Goal: Obtain resource: Obtain resource

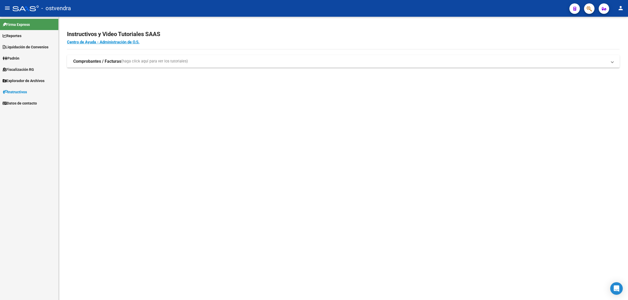
click at [37, 68] on link "Fiscalización RG" at bounding box center [29, 69] width 58 height 11
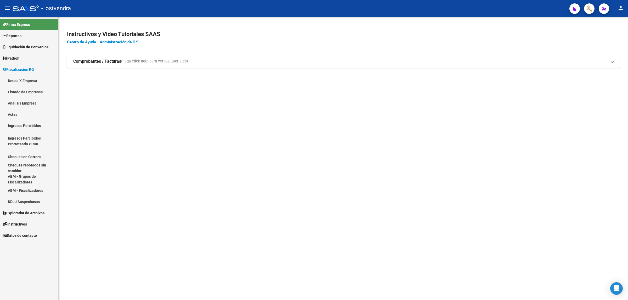
click at [26, 101] on link "Análisis Empresa" at bounding box center [29, 103] width 58 height 11
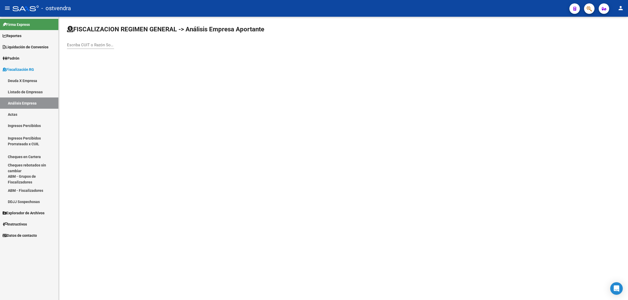
click at [107, 43] on input "Escriba CUIT o Razón Social para buscar" at bounding box center [90, 45] width 47 height 5
paste input "30715929569"
type input "30715929569"
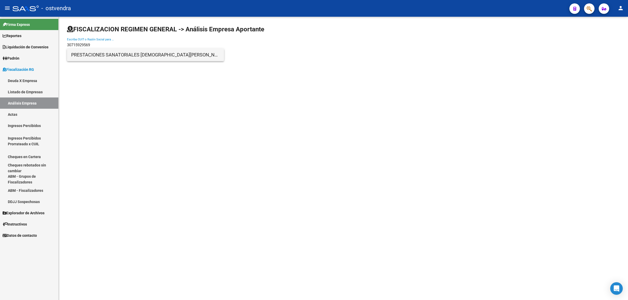
click at [126, 56] on span "PRESTACIONES SANATORIALES [DEMOGRAPHIC_DATA][PERSON_NAME][PERSON_NAME]" at bounding box center [145, 55] width 149 height 13
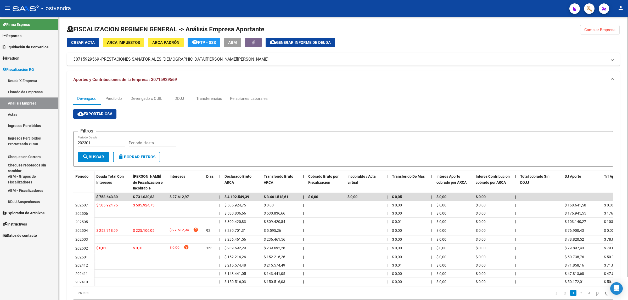
click at [108, 116] on span "cloud_download Exportar CSV" at bounding box center [94, 114] width 35 height 5
click at [154, 96] on div "Devengado x CUIL" at bounding box center [146, 99] width 32 height 6
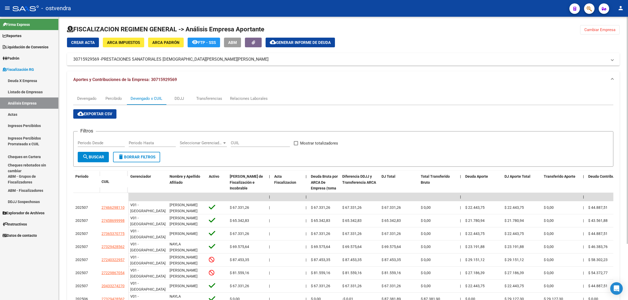
click at [101, 117] on button "cloud_download Exportar CSV" at bounding box center [94, 113] width 43 height 9
click at [323, 43] on span "Generar informe de deuda" at bounding box center [303, 42] width 55 height 5
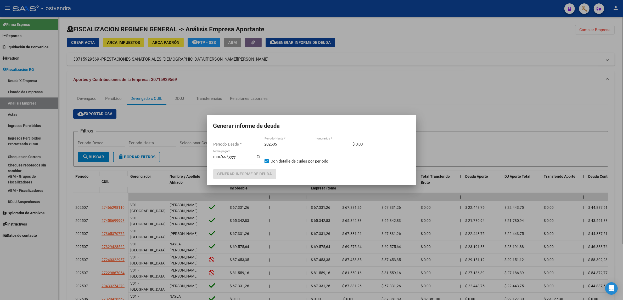
type input "202301"
click at [284, 144] on input "202505" at bounding box center [287, 144] width 47 height 5
type input "202508"
type input "[DATE]"
click at [221, 177] on button "Generar informe de deuda" at bounding box center [244, 174] width 63 height 10
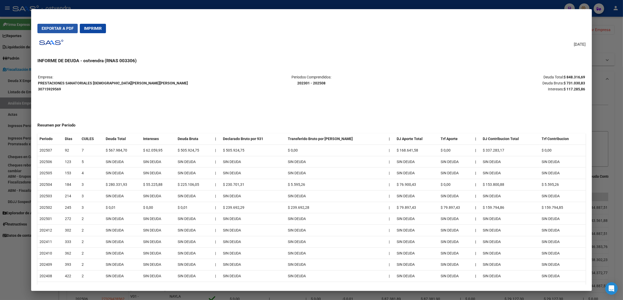
click at [62, 30] on span "Exportar a PDF" at bounding box center [58, 28] width 32 height 5
click at [620, 97] on div at bounding box center [311, 150] width 623 height 300
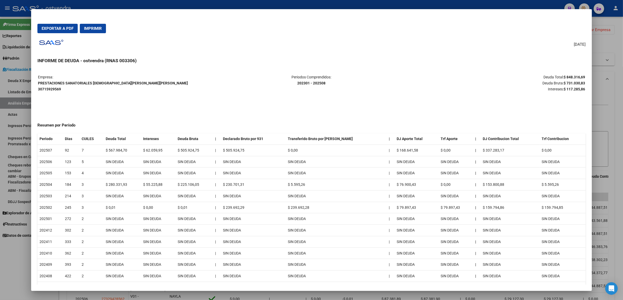
click at [620, 97] on div at bounding box center [311, 150] width 623 height 300
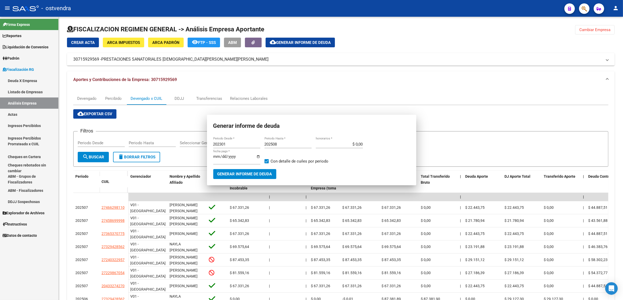
click at [620, 97] on div "FISCALIZACION REGIMEN GENERAL -> Análisis Empresa Aportante Cambiar Empresa Cre…" at bounding box center [341, 192] width 564 height 350
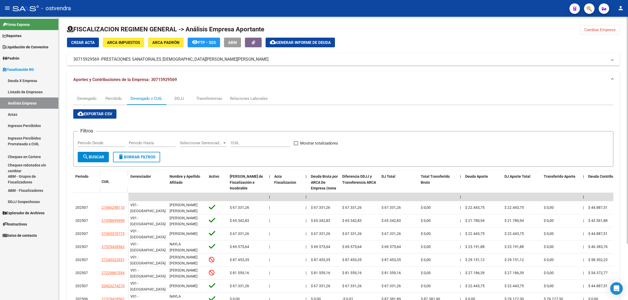
click at [603, 31] on span "Cambiar Empresa" at bounding box center [599, 29] width 31 height 5
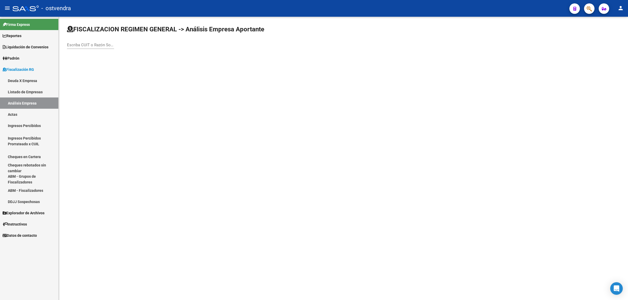
click at [89, 43] on input "Escriba CUIT o Razón Social para buscar" at bounding box center [90, 45] width 47 height 5
paste input "30717028879"
type input "30717028879"
click at [126, 56] on span "KIRI HELADOS S.R.L." at bounding box center [145, 55] width 149 height 13
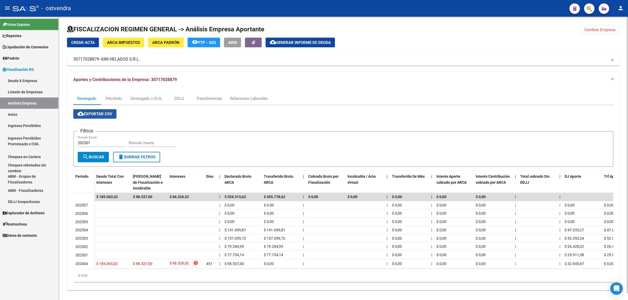
click at [102, 112] on span "cloud_download Exportar CSV" at bounding box center [94, 114] width 35 height 5
click at [151, 101] on div "Devengado x CUIL" at bounding box center [146, 98] width 39 height 13
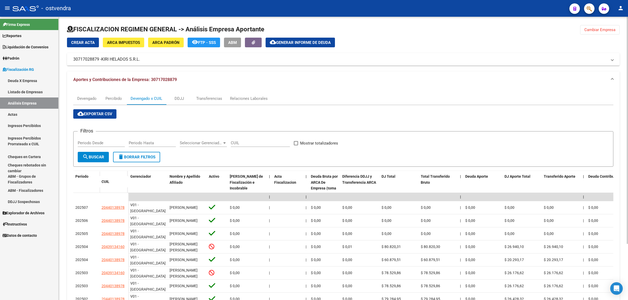
click at [108, 115] on span "cloud_download Exportar CSV" at bounding box center [94, 114] width 35 height 5
click at [294, 44] on span "Generar informe de deuda" at bounding box center [303, 42] width 55 height 5
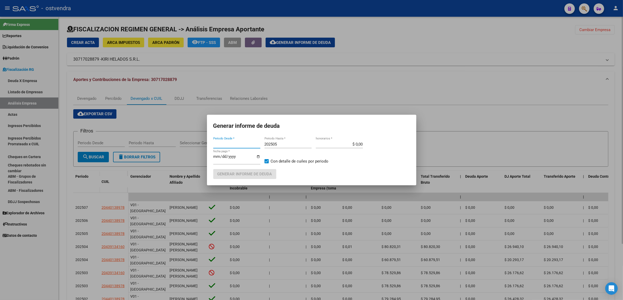
type input "202301"
click at [290, 143] on input "202505" at bounding box center [287, 144] width 47 height 5
type input "202508"
type input "[DATE]"
click at [254, 176] on span "Generar informe de deuda" at bounding box center [244, 174] width 55 height 5
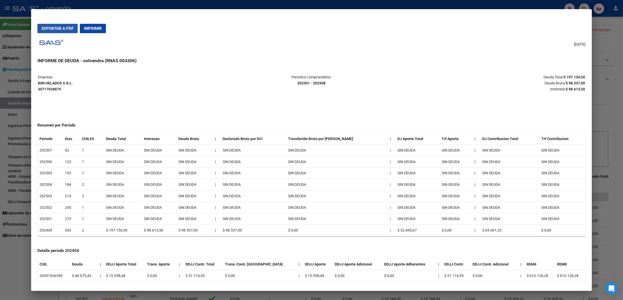
click at [57, 28] on span "Exportar a PDF" at bounding box center [58, 28] width 32 height 5
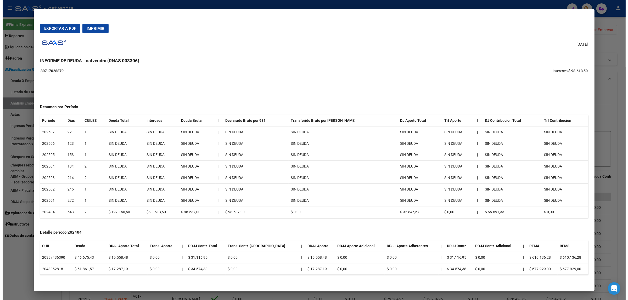
scroll to position [19, 0]
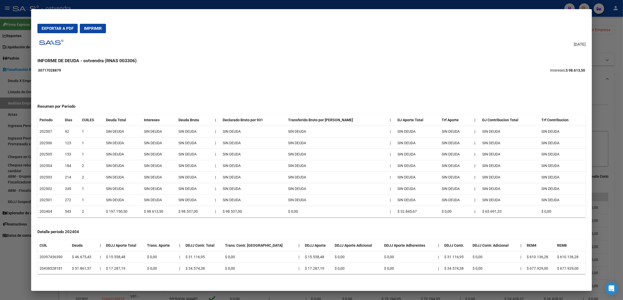
click at [603, 126] on div at bounding box center [311, 150] width 623 height 300
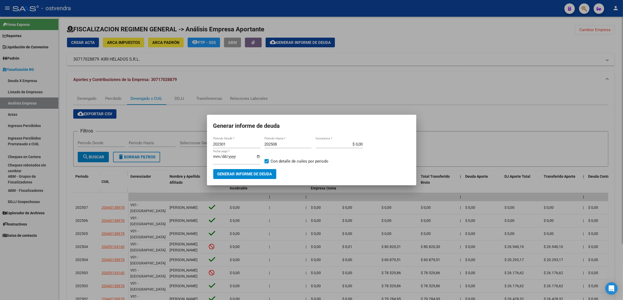
click at [498, 141] on div at bounding box center [311, 150] width 623 height 300
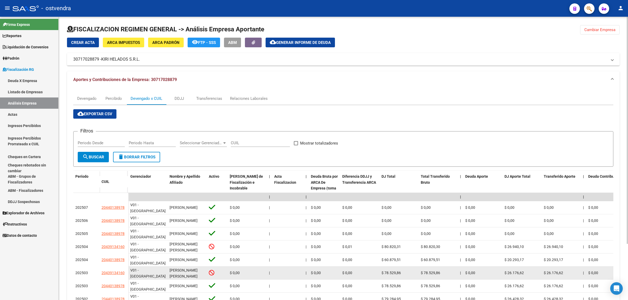
scroll to position [65, 0]
